Goal: Find specific fact

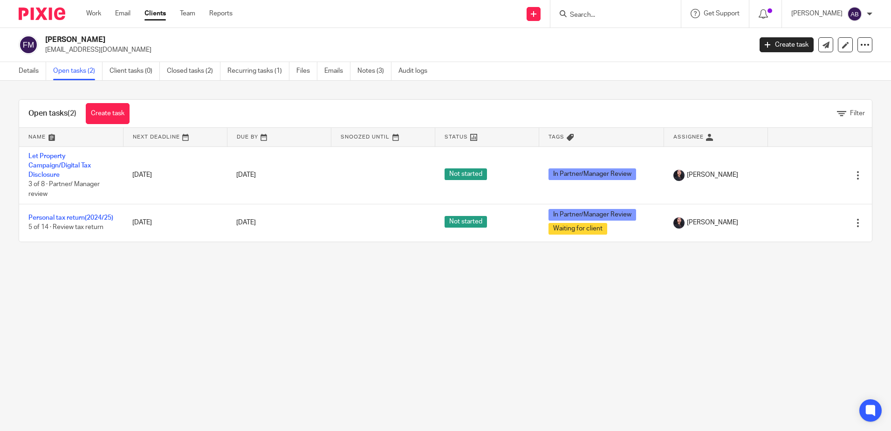
click at [411, 345] on main "[PERSON_NAME] [EMAIL_ADDRESS][DOMAIN_NAME] Create task Update from Companies Ho…" at bounding box center [445, 215] width 891 height 431
click at [77, 37] on h2 "[PERSON_NAME]" at bounding box center [325, 40] width 560 height 10
click at [31, 47] on img at bounding box center [29, 45] width 20 height 20
click at [62, 48] on p "[EMAIL_ADDRESS][DOMAIN_NAME]" at bounding box center [395, 49] width 700 height 9
click at [22, 70] on link "Details" at bounding box center [32, 71] width 27 height 18
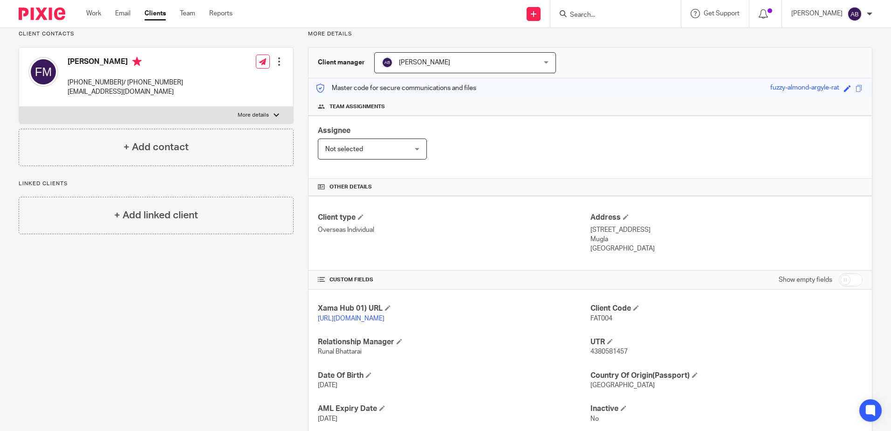
scroll to position [91, 0]
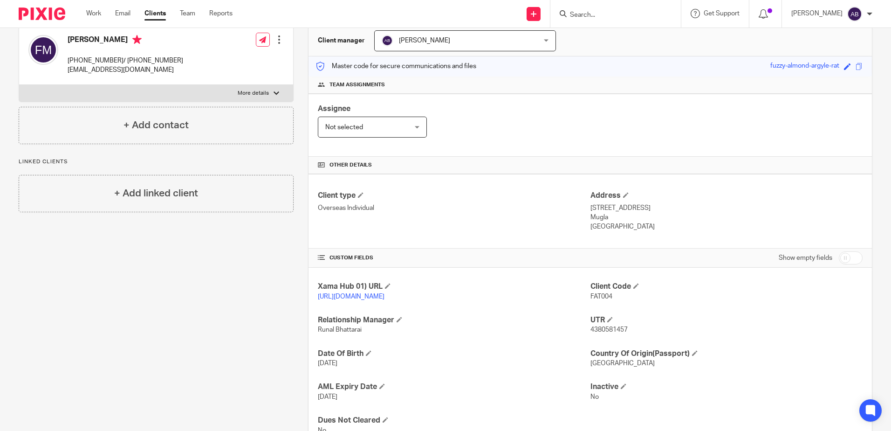
drag, startPoint x: 585, startPoint y: 206, endPoint x: 651, endPoint y: 207, distance: 66.7
click at [651, 207] on div "Client type Overseas Individual Address [STREET_ADDRESS] [GEOGRAPHIC_DATA] [GEO…" at bounding box center [589, 211] width 563 height 75
copy div "Address [GEOGRAPHIC_DATA]"
drag, startPoint x: 654, startPoint y: 208, endPoint x: 716, endPoint y: 207, distance: 61.5
click at [716, 207] on p "[STREET_ADDRESS]" at bounding box center [726, 207] width 272 height 9
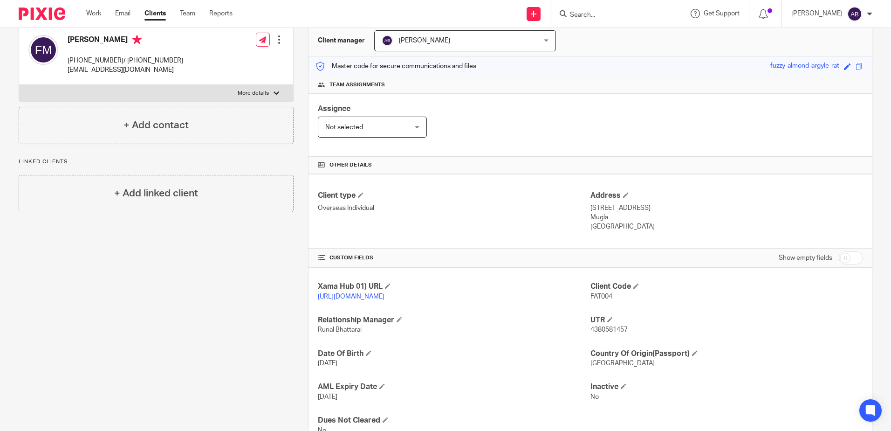
copy p "Sokak Sea You Sitesi"
click at [740, 220] on p "Mugla" at bounding box center [726, 216] width 272 height 9
drag, startPoint x: 719, startPoint y: 208, endPoint x: 745, endPoint y: 207, distance: 26.1
click at [745, 207] on p "[STREET_ADDRESS]" at bounding box center [726, 207] width 272 height 9
copy p "E1 48400"
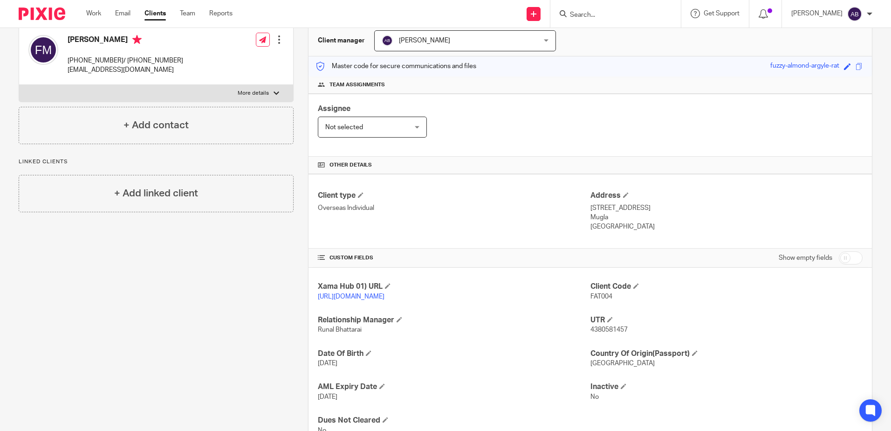
click at [748, 210] on p "[STREET_ADDRESS]" at bounding box center [726, 207] width 272 height 9
drag, startPoint x: 748, startPoint y: 207, endPoint x: 773, endPoint y: 215, distance: 25.6
click at [773, 215] on div "Address [STREET_ADDRESS] [GEOGRAPHIC_DATA] [GEOGRAPHIC_DATA]" at bounding box center [726, 211] width 272 height 41
copy div "Bodrum Mugla"
